Goal: Find contact information: Find contact information

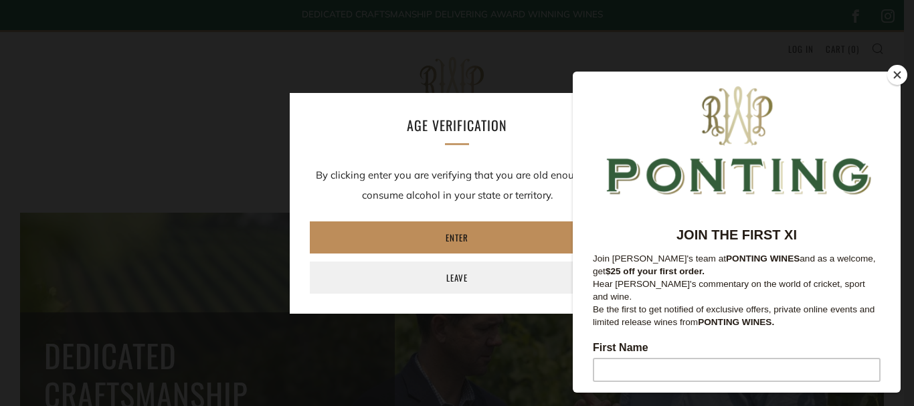
click at [489, 235] on link "Enter" at bounding box center [457, 237] width 294 height 32
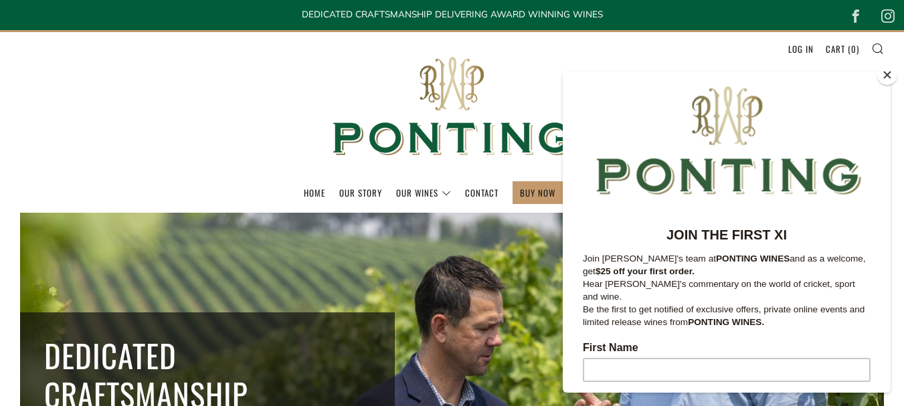
click at [890, 76] on button "Close" at bounding box center [887, 75] width 20 height 20
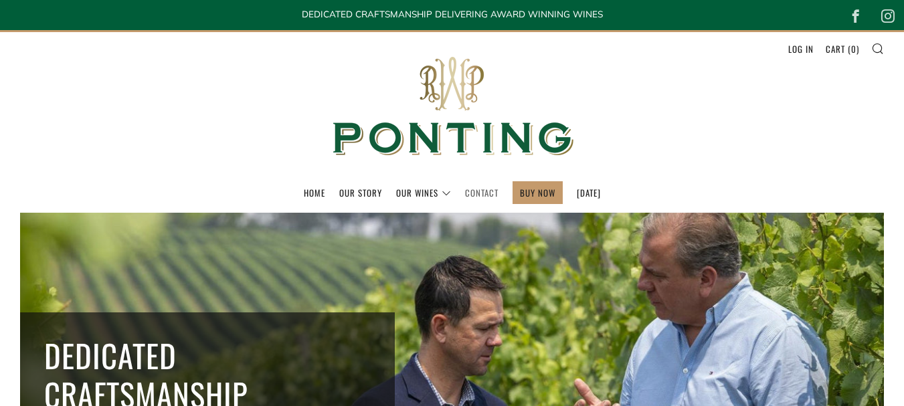
click at [469, 192] on link "Contact" at bounding box center [481, 192] width 33 height 21
